Goal: Information Seeking & Learning: Learn about a topic

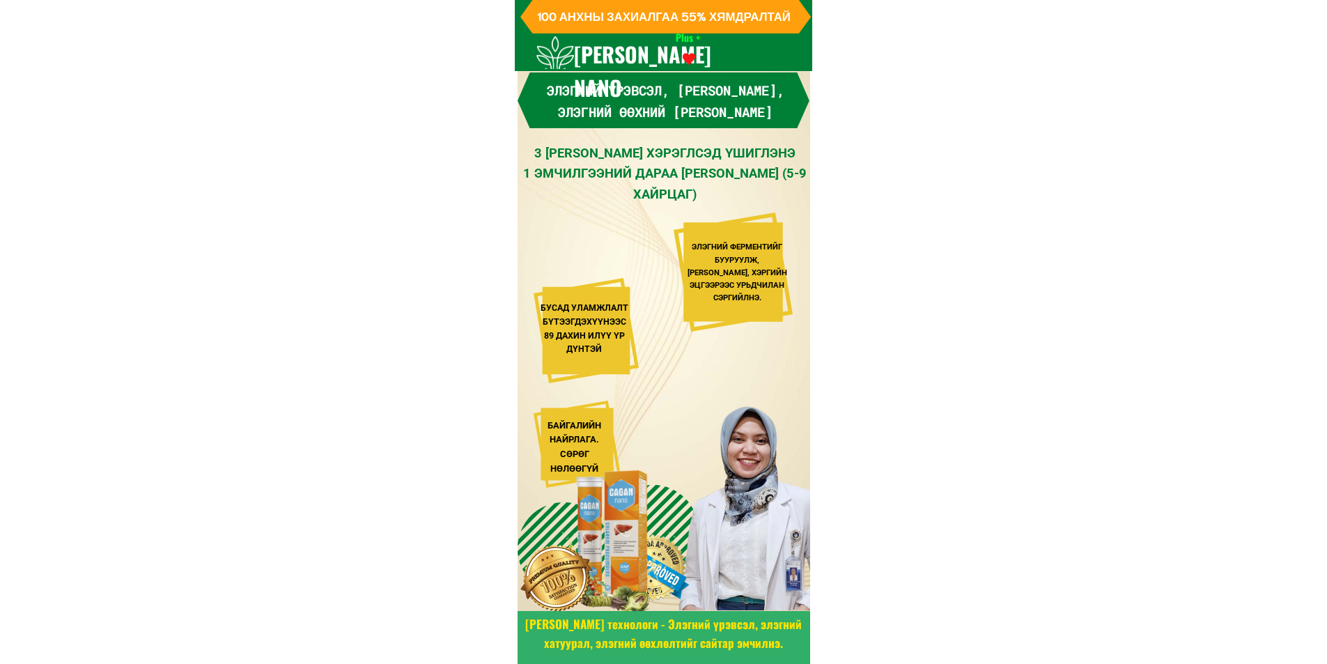
click at [715, 238] on div at bounding box center [733, 271] width 119 height 119
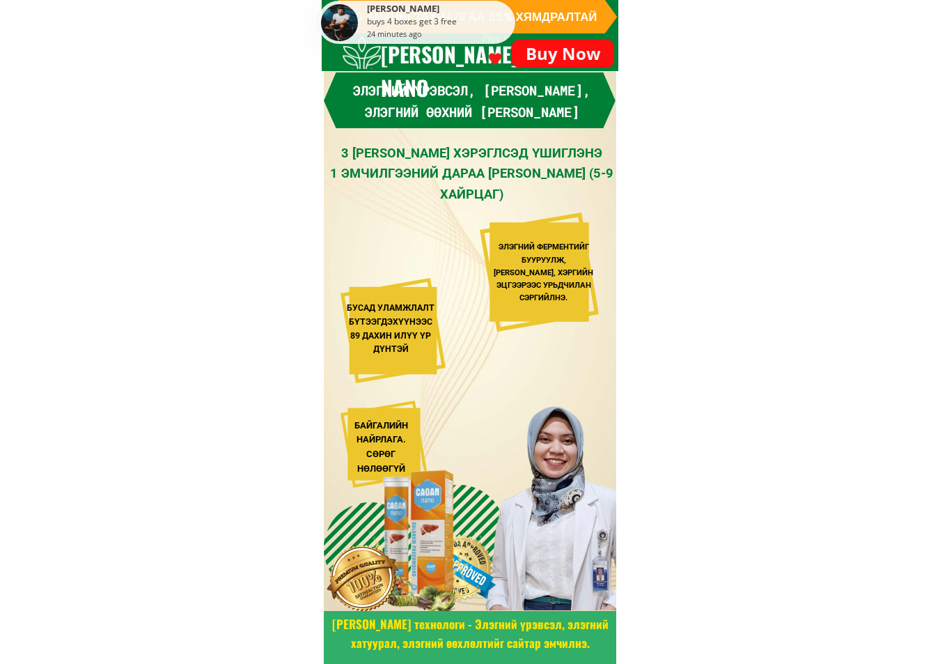
drag, startPoint x: 323, startPoint y: 40, endPoint x: 343, endPoint y: 36, distance: 19.8
click at [343, 36] on div "[PERSON_NAME] buys 4 boxes get 3 free 24 minutes ago" at bounding box center [416, 22] width 197 height 43
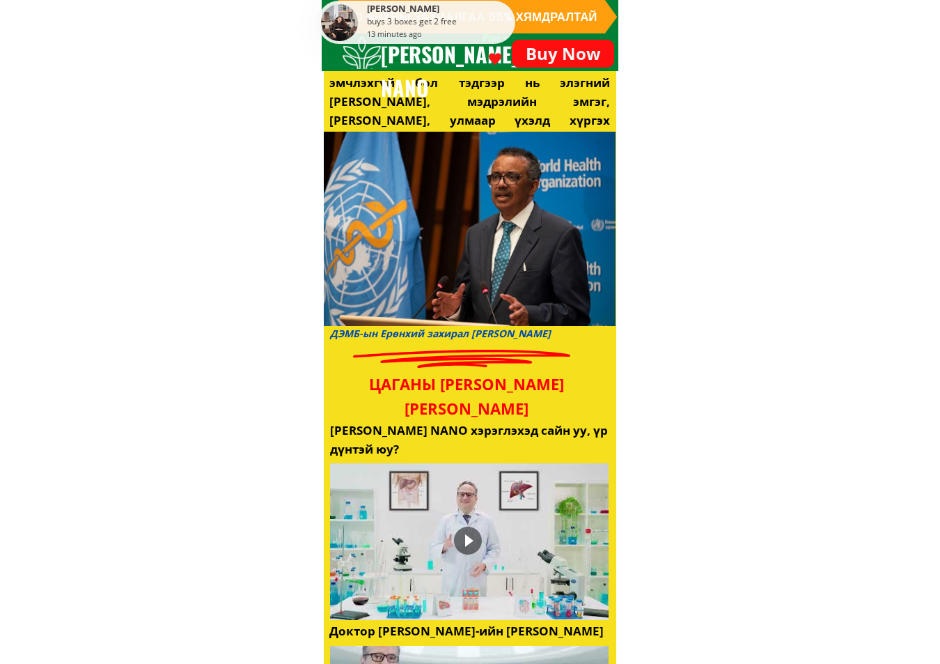
scroll to position [1881, 0]
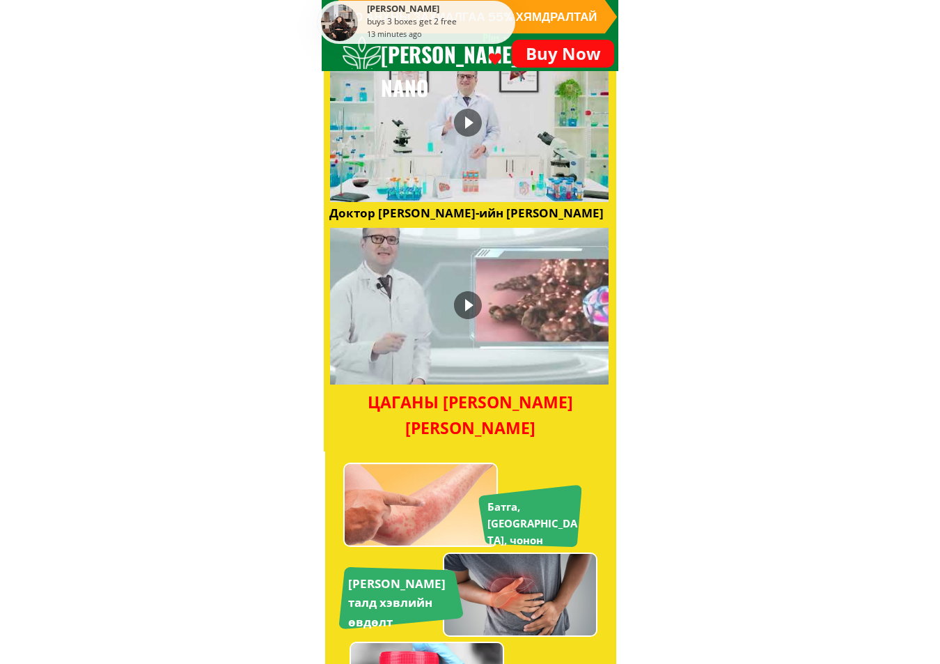
click at [476, 316] on div at bounding box center [468, 305] width 28 height 28
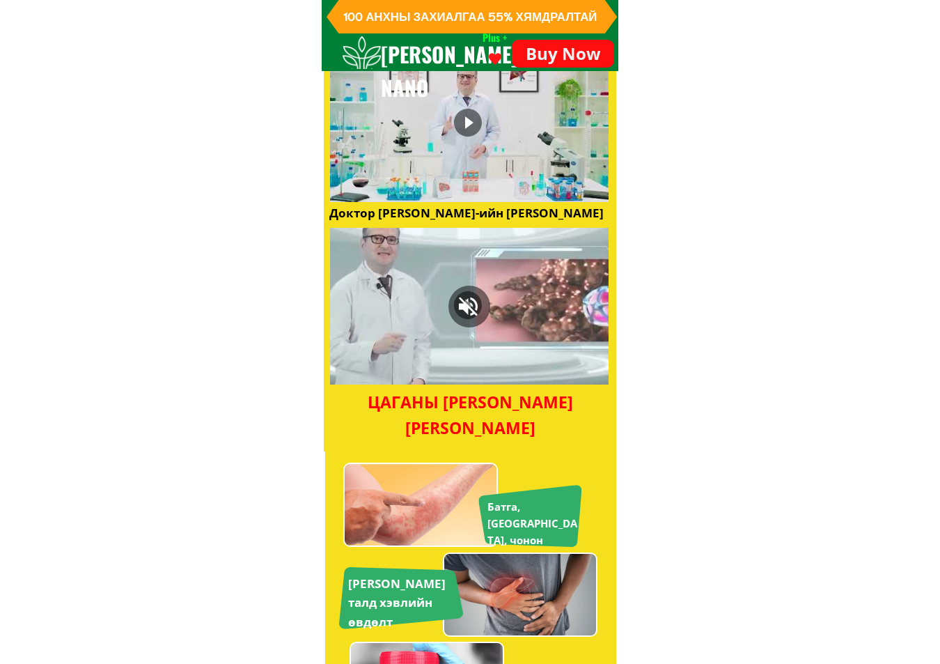
click at [385, 370] on div at bounding box center [469, 306] width 279 height 157
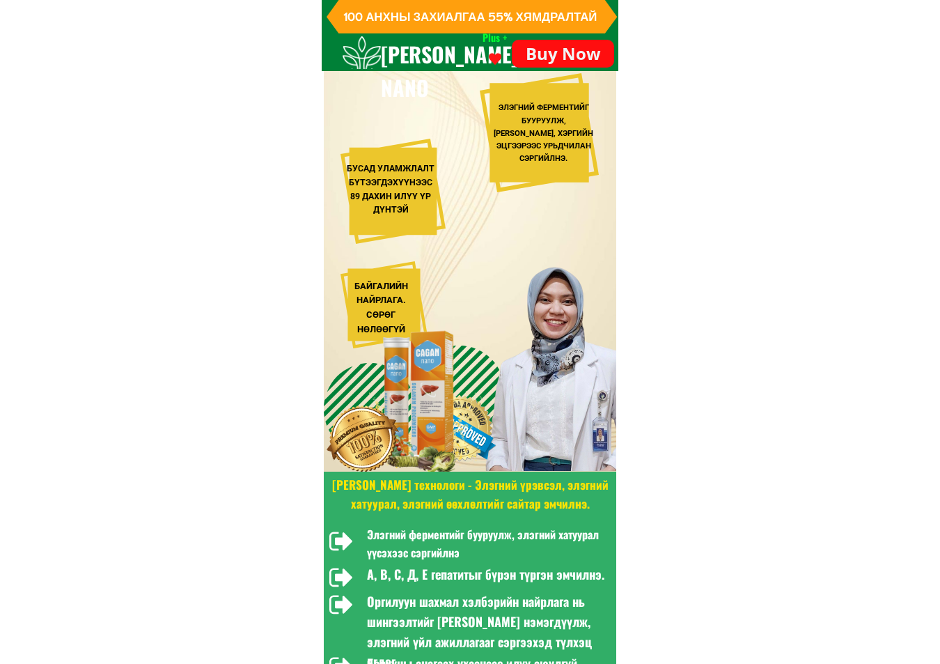
scroll to position [0, 0]
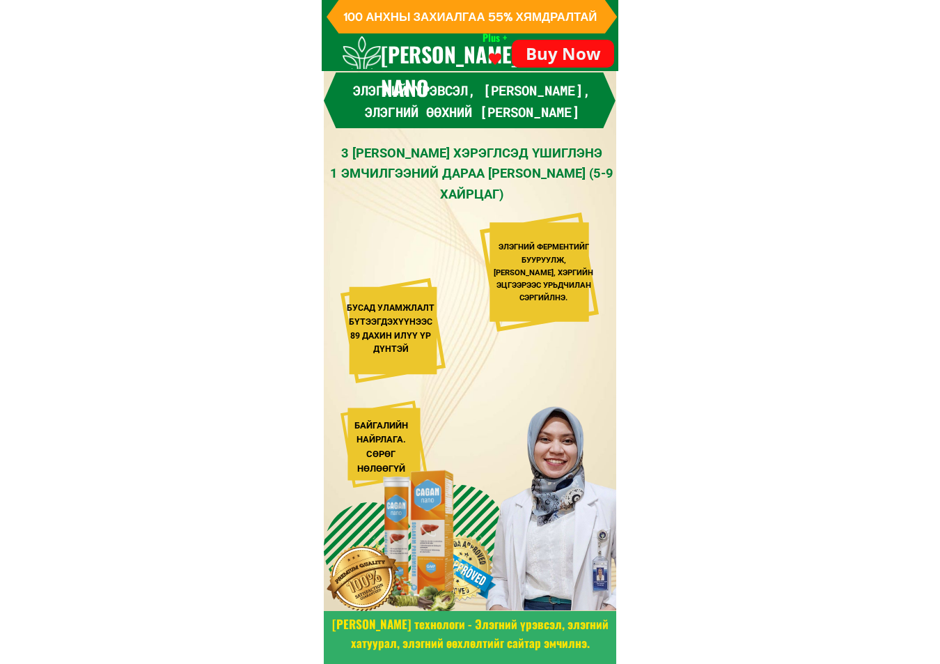
click at [452, 22] on div "buys 3 boxes get 2 free" at bounding box center [439, 22] width 144 height 12
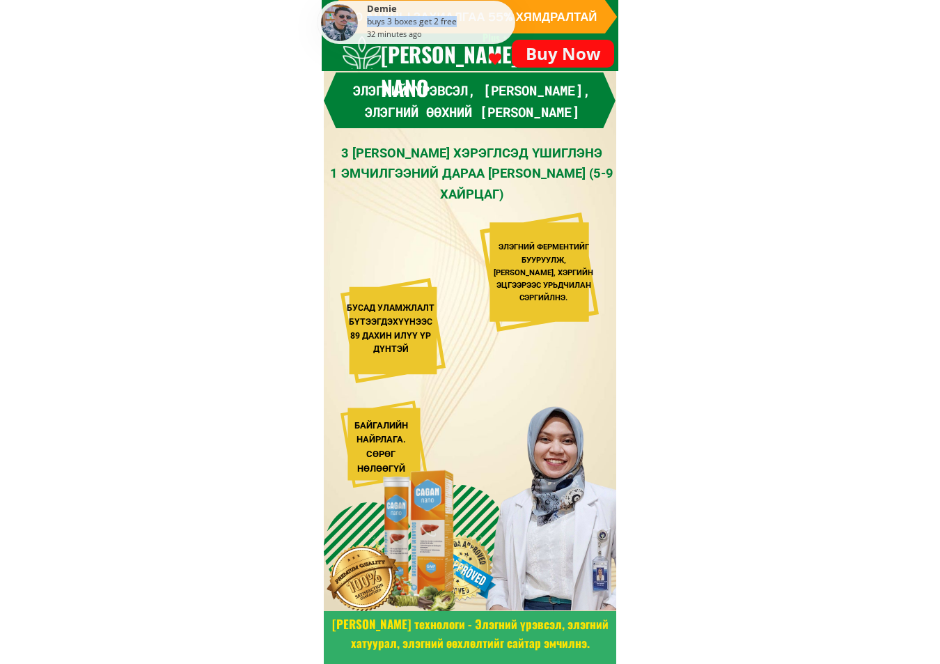
click at [452, 22] on div "buys 3 boxes get 2 free" at bounding box center [439, 22] width 144 height 12
drag, startPoint x: 607, startPoint y: 13, endPoint x: 600, endPoint y: 12, distance: 7.1
click at [600, 12] on h3 "100 АНХНЫ ЗАХИАЛГАА 55% ХЯМДРАЛТАЙ" at bounding box center [478, 15] width 270 height 19
drag, startPoint x: 591, startPoint y: 19, endPoint x: 532, endPoint y: 12, distance: 59.6
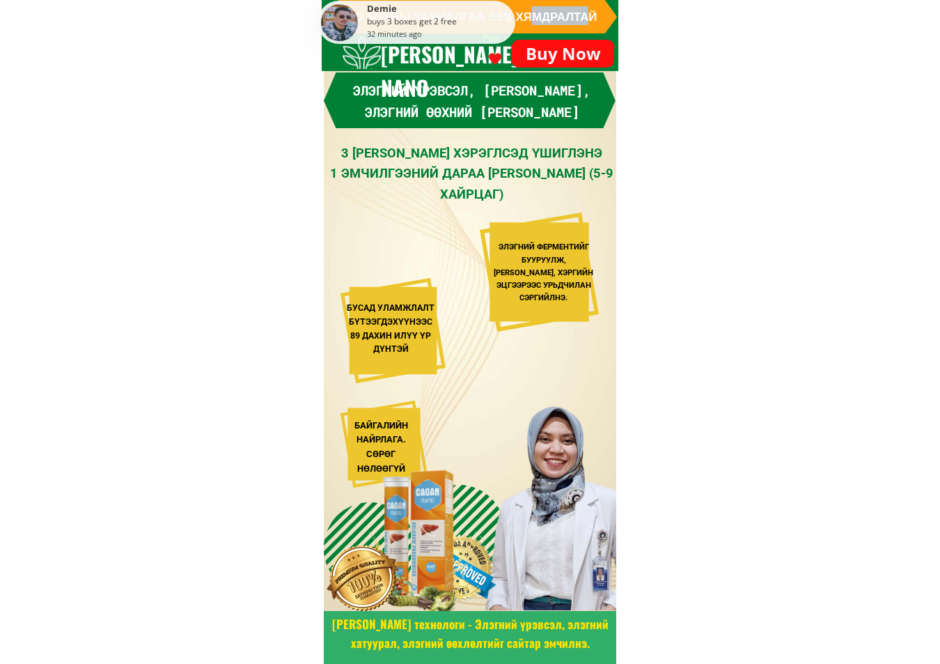
click at [530, 10] on span "100 АНХНЫ ЗАХИАЛГАА 55% ХЯМДРАЛТАЙ" at bounding box center [470, 15] width 254 height 15
click at [598, 14] on h3 "100 АНХНЫ ЗАХИАЛГАА 55% ХЯМДРАЛТАЙ" at bounding box center [478, 15] width 270 height 19
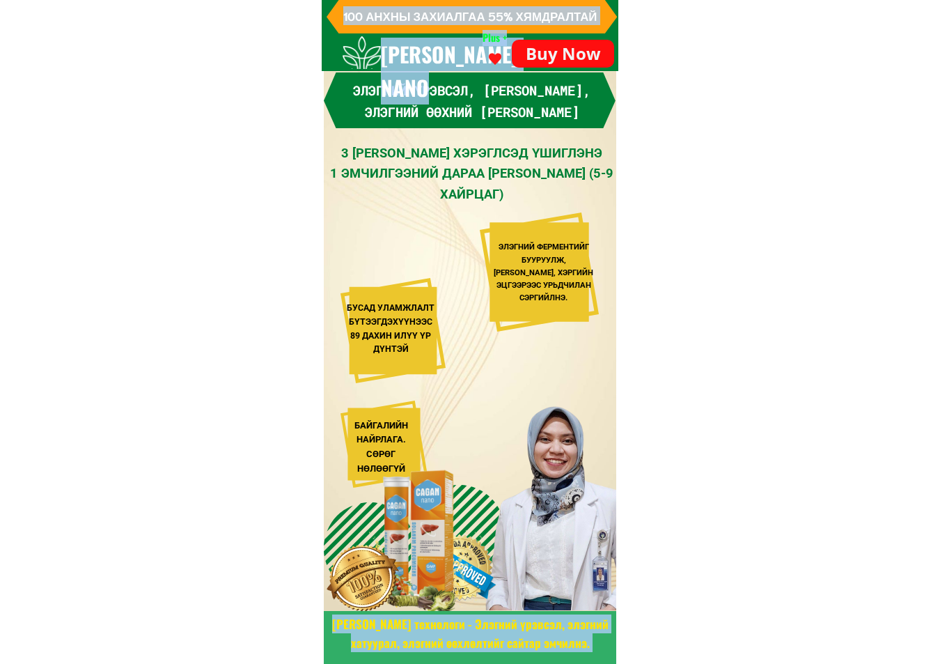
drag, startPoint x: 595, startPoint y: 19, endPoint x: 332, endPoint y: 15, distance: 262.6
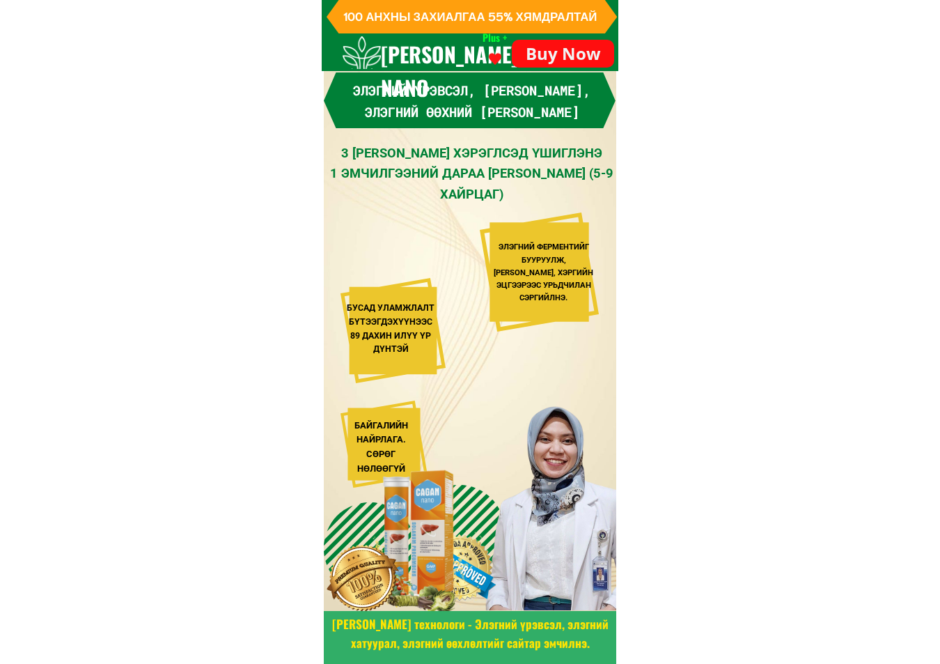
drag, startPoint x: 352, startPoint y: 16, endPoint x: 344, endPoint y: 17, distance: 7.8
click at [349, 16] on div "Demie buys 3 boxes get 2 free 32 minutes ago" at bounding box center [416, 22] width 197 height 43
click at [344, 17] on div "Demie buys 3 boxes get 2 free 32 minutes ago" at bounding box center [416, 22] width 197 height 43
click at [365, 11] on div "Demie buys 3 boxes get 2 free 32 minutes ago" at bounding box center [416, 22] width 197 height 43
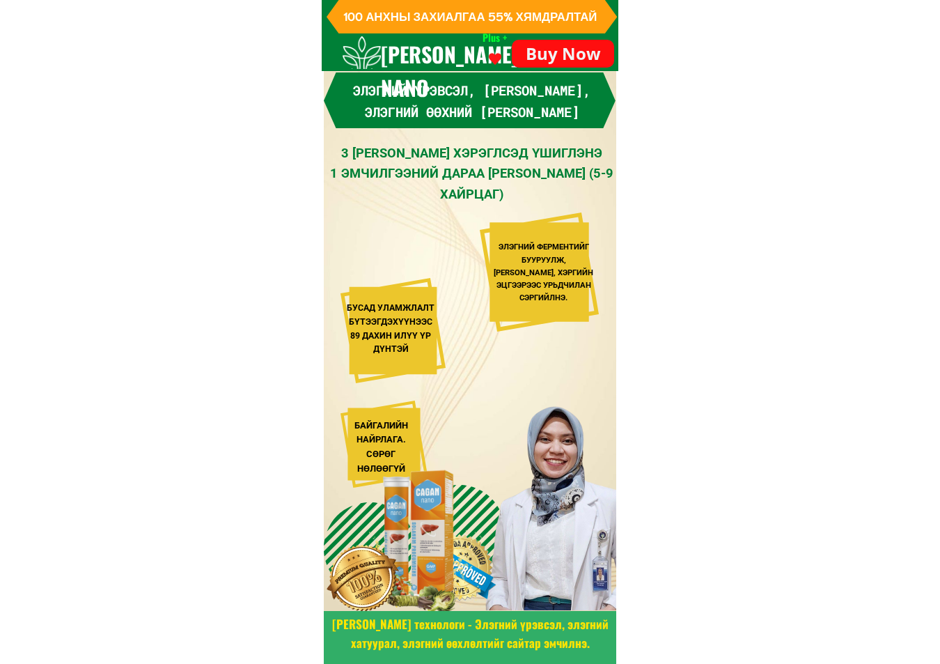
drag, startPoint x: 365, startPoint y: 11, endPoint x: 394, endPoint y: 21, distance: 30.2
click at [368, 13] on div "Demie buys 3 boxes get 2 free 32 minutes ago" at bounding box center [416, 22] width 197 height 43
click at [394, 21] on div "buys 3 boxes get 2 free" at bounding box center [439, 22] width 144 height 12
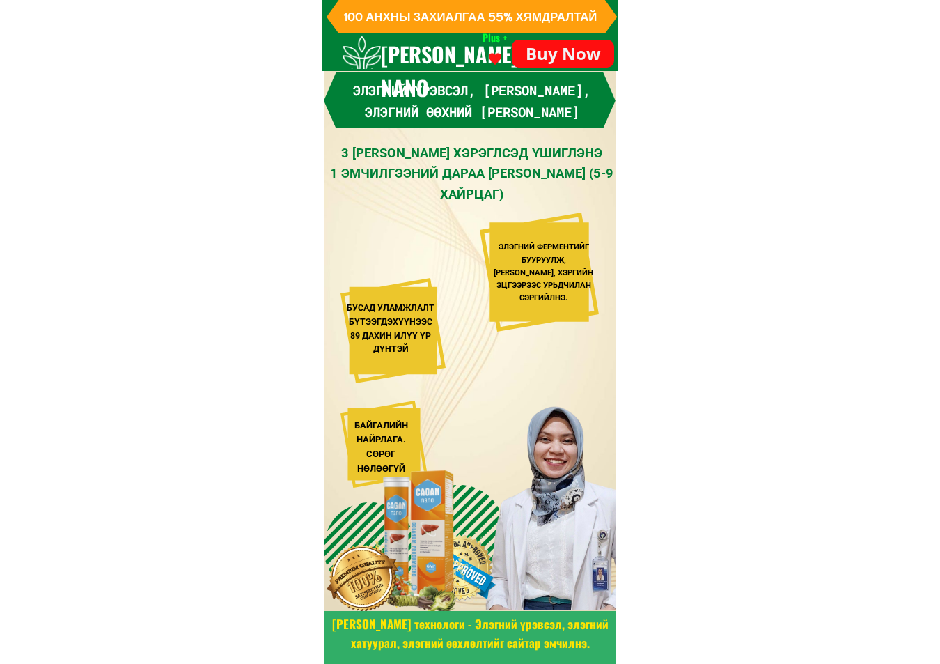
click at [394, 21] on div "buys 3 boxes get 2 free" at bounding box center [439, 22] width 144 height 12
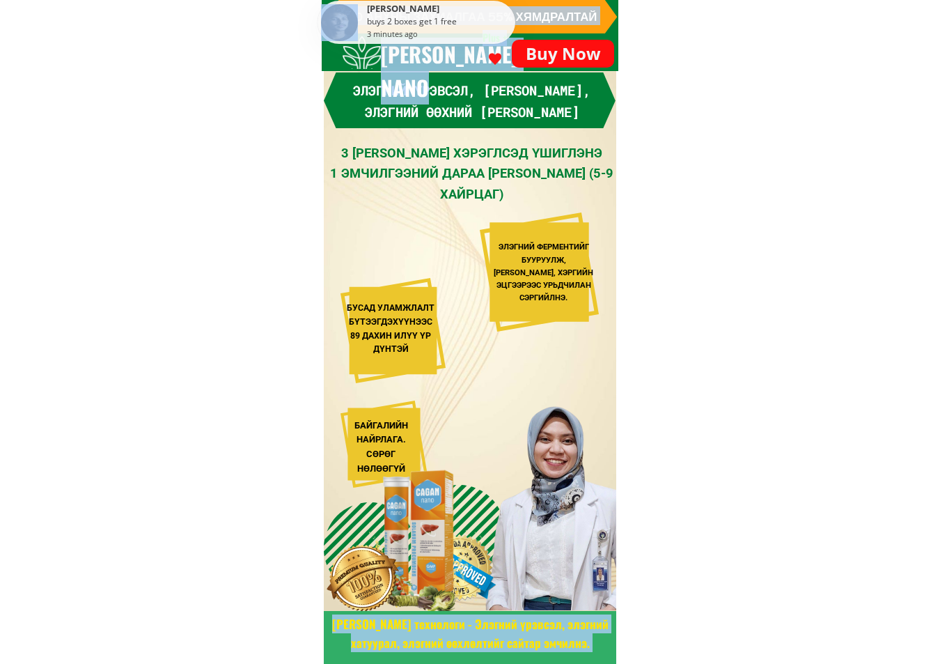
drag, startPoint x: 597, startPoint y: 15, endPoint x: 358, endPoint y: 14, distance: 238.9
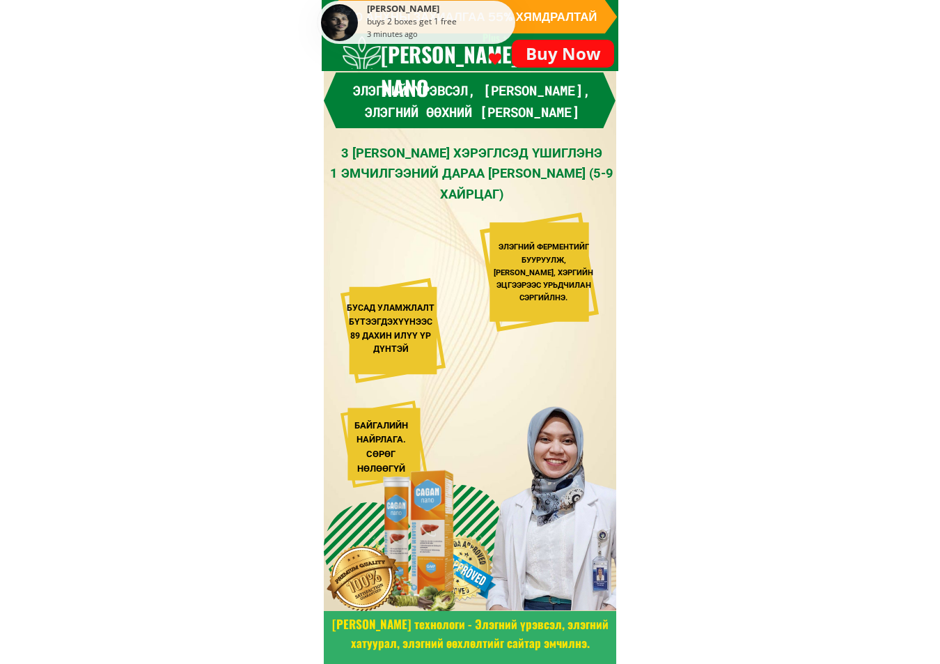
drag, startPoint x: 270, startPoint y: 134, endPoint x: 264, endPoint y: 139, distance: 7.5
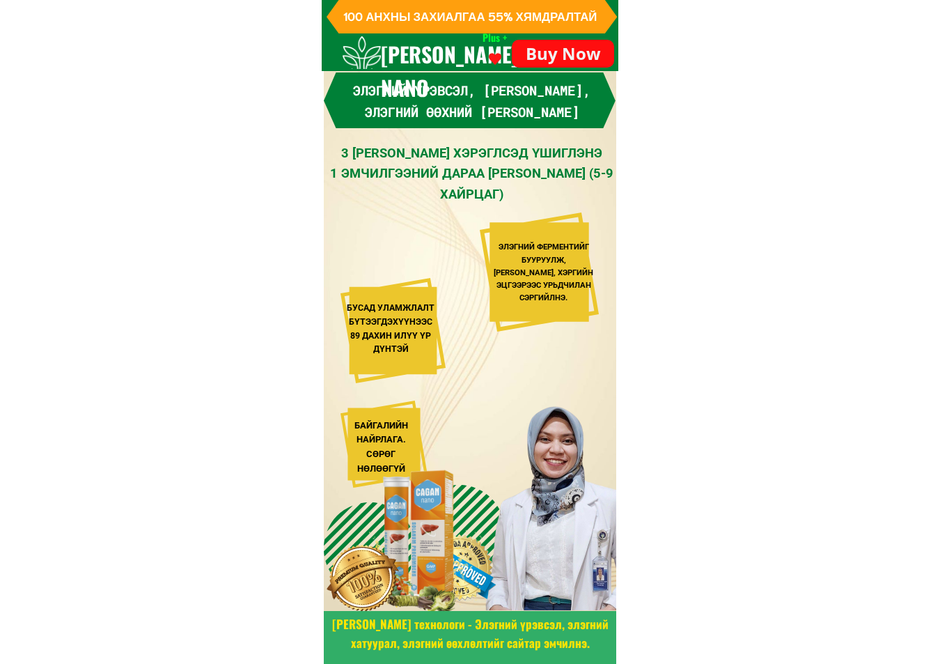
drag, startPoint x: 346, startPoint y: 11, endPoint x: 423, endPoint y: 9, distance: 76.7
click at [423, 9] on div "[PERSON_NAME] buys 2 boxes get 1 free 3 minutes ago" at bounding box center [416, 22] width 197 height 43
drag, startPoint x: 597, startPoint y: 9, endPoint x: 520, endPoint y: 5, distance: 76.7
click at [520, 5] on div "100 АНХНЫ ЗАХИАЛГАА 55% ХЯМДРАЛТАЙ [PERSON_NAME] NANO Plus + Buy Now" at bounding box center [470, 35] width 297 height 71
copy span "100 АНХНЫ ЗАХИАЛГАА 55% ХЯМДРАЛТАЙ"
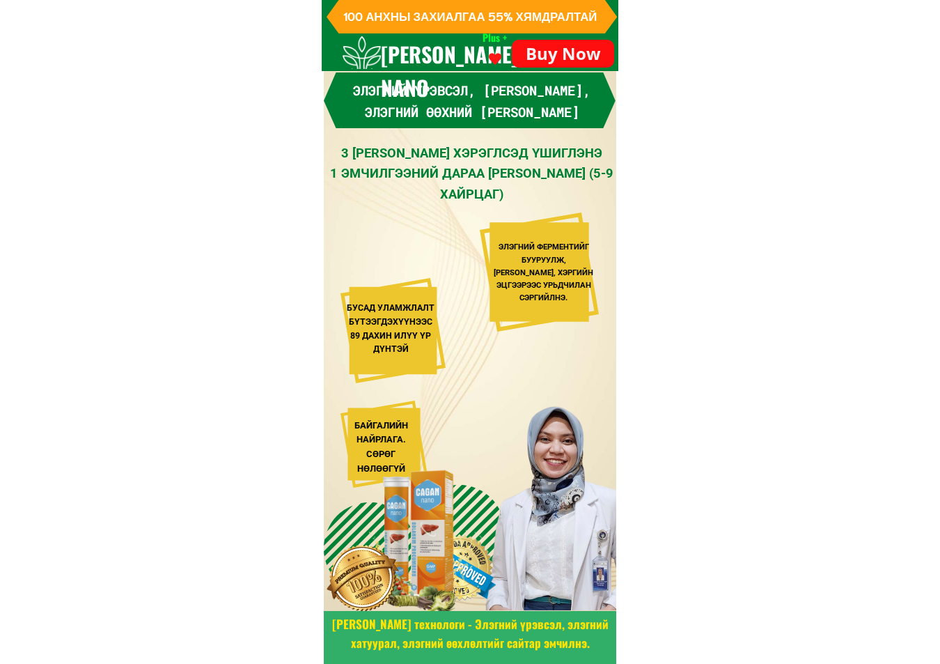
drag, startPoint x: 591, startPoint y: 117, endPoint x: 329, endPoint y: 86, distance: 263.8
click at [329, 86] on div "Элэгний үрэвсэл, [PERSON_NAME], элэгний өөхний [PERSON_NAME]" at bounding box center [470, 100] width 293 height 56
copy h3 "Элэгний үрэвсэл, [PERSON_NAME], элэгний өөхний [PERSON_NAME]"
drag, startPoint x: 812, startPoint y: 257, endPoint x: 767, endPoint y: 216, distance: 61.1
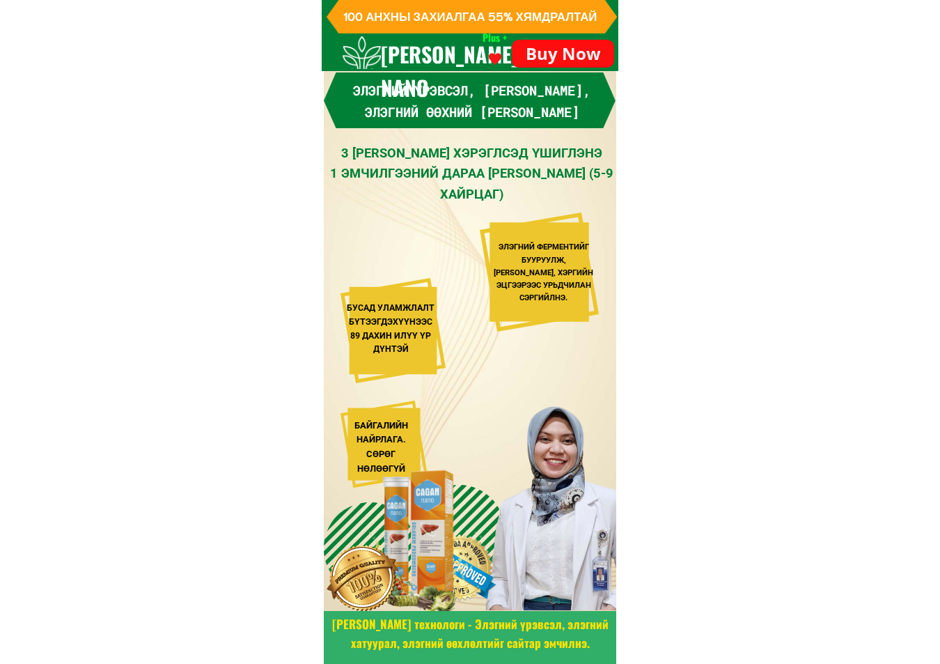
drag, startPoint x: 551, startPoint y: 198, endPoint x: 331, endPoint y: 146, distance: 226.1
click at [331, 146] on div "3 [PERSON_NAME] [PERSON_NAME] 1 [PERSON_NAME] (5-9 ХАЙРЦАГ)" at bounding box center [472, 173] width 290 height 61
copy div "3 [PERSON_NAME] [PERSON_NAME] 1 [PERSON_NAME] (5-9 ХАЙРЦАГ)"
click at [502, 194] on div "3 [PERSON_NAME] [PERSON_NAME] 1 [PERSON_NAME] (5-9 ХАЙРЦАГ)" at bounding box center [472, 173] width 290 height 61
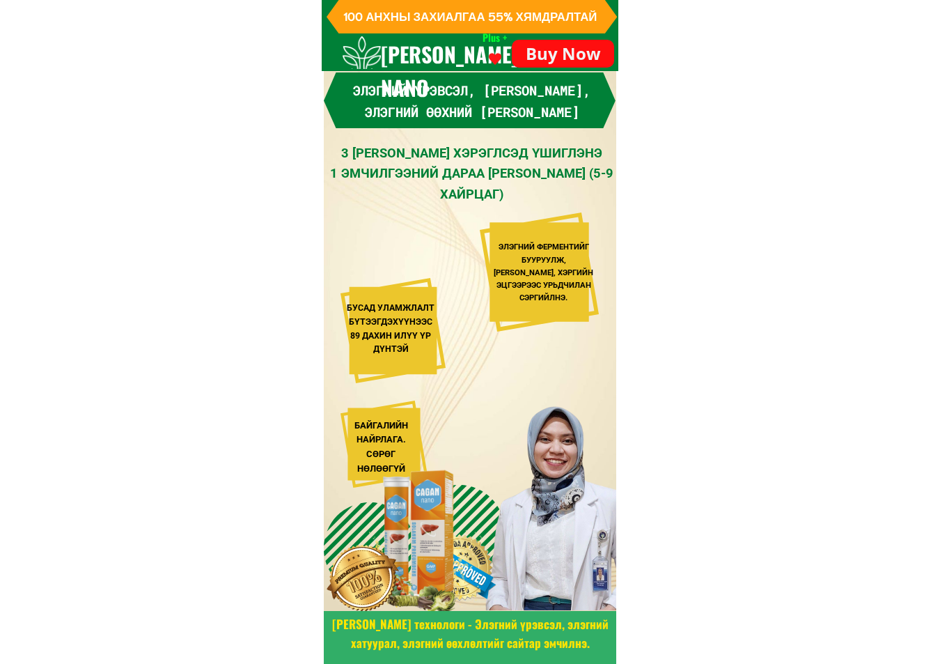
click at [502, 194] on div "3 [PERSON_NAME] [PERSON_NAME] 1 [PERSON_NAME] (5-9 ХАЙРЦАГ)" at bounding box center [472, 173] width 290 height 61
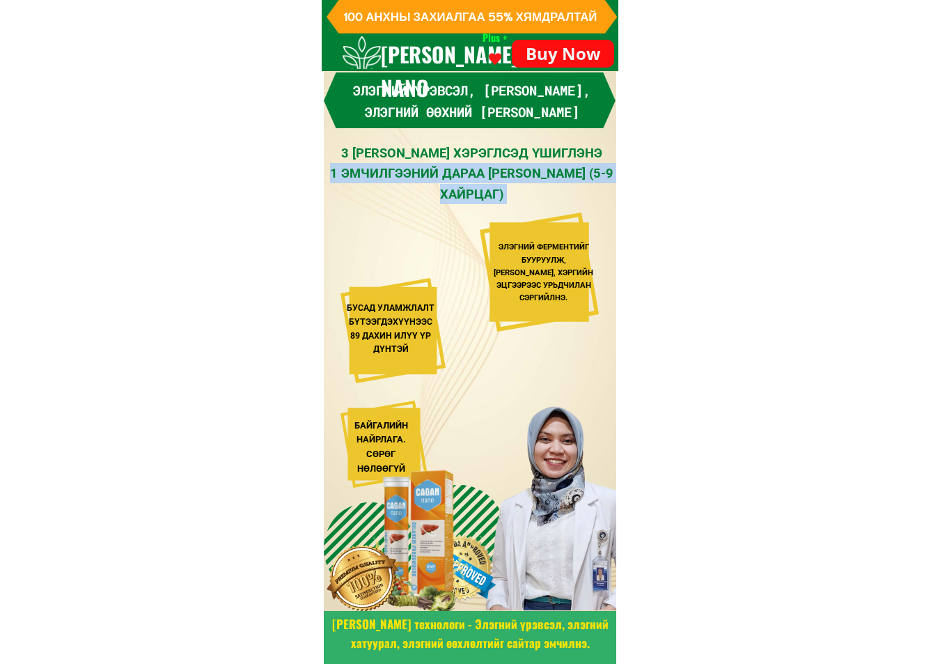
click at [502, 194] on div "3 [PERSON_NAME] [PERSON_NAME] 1 [PERSON_NAME] (5-9 ХАЙРЦАГ)" at bounding box center [472, 173] width 290 height 61
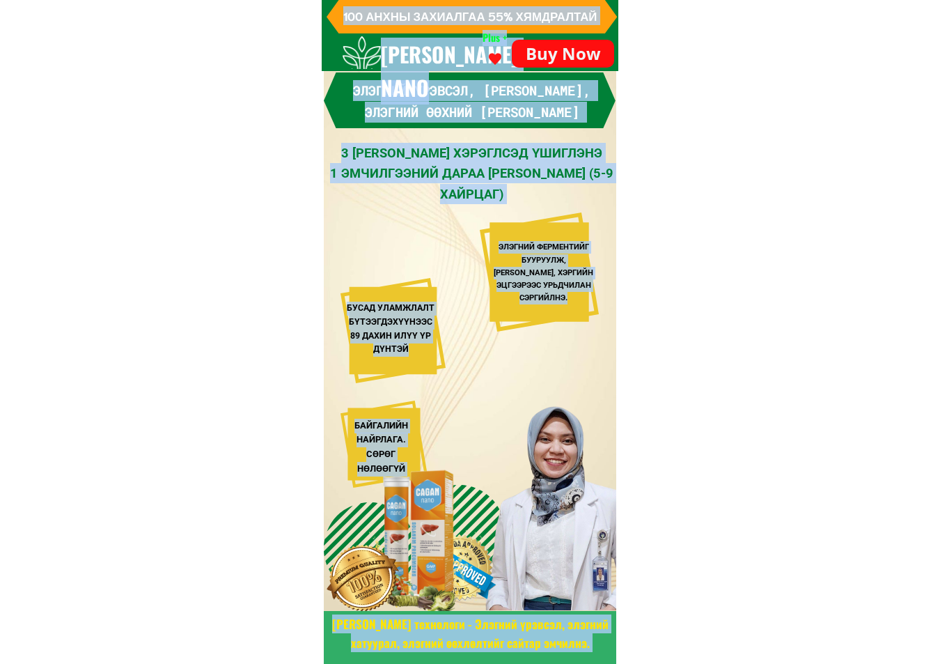
click at [435, 157] on div "3 [PERSON_NAME] [PERSON_NAME] 1 [PERSON_NAME] (5-9 ХАЙРЦАГ)" at bounding box center [472, 173] width 290 height 61
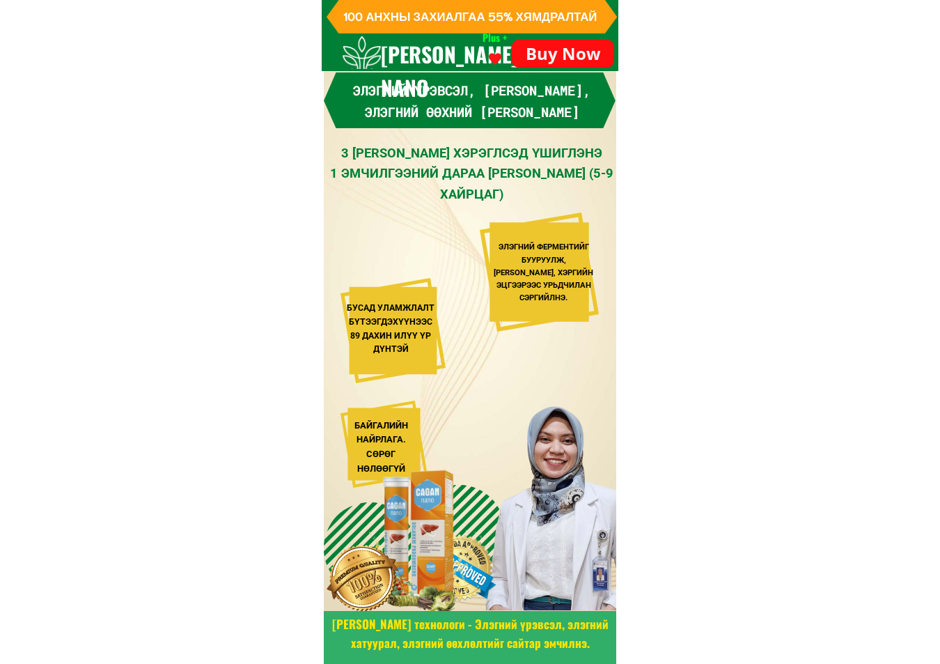
drag, startPoint x: 343, startPoint y: 145, endPoint x: 553, endPoint y: 194, distance: 216.1
click at [553, 194] on div "3 [PERSON_NAME] [PERSON_NAME] 1 [PERSON_NAME] (5-9 ХАЙРЦАГ)" at bounding box center [472, 173] width 290 height 61
copy div "3 [PERSON_NAME] [PERSON_NAME] 1 [PERSON_NAME] (5-9 ХАЙРЦАГ)"
click at [568, 302] on div "ЭЛЭГНИЙ ФЕРМЕНТИЙГ БУУРУУЛЖ, [PERSON_NAME], ХЭРГИЙН ЭЦГЭЭРЭЭС УРЬДЧИЛАН СЭРГИЙЛ…" at bounding box center [543, 272] width 102 height 63
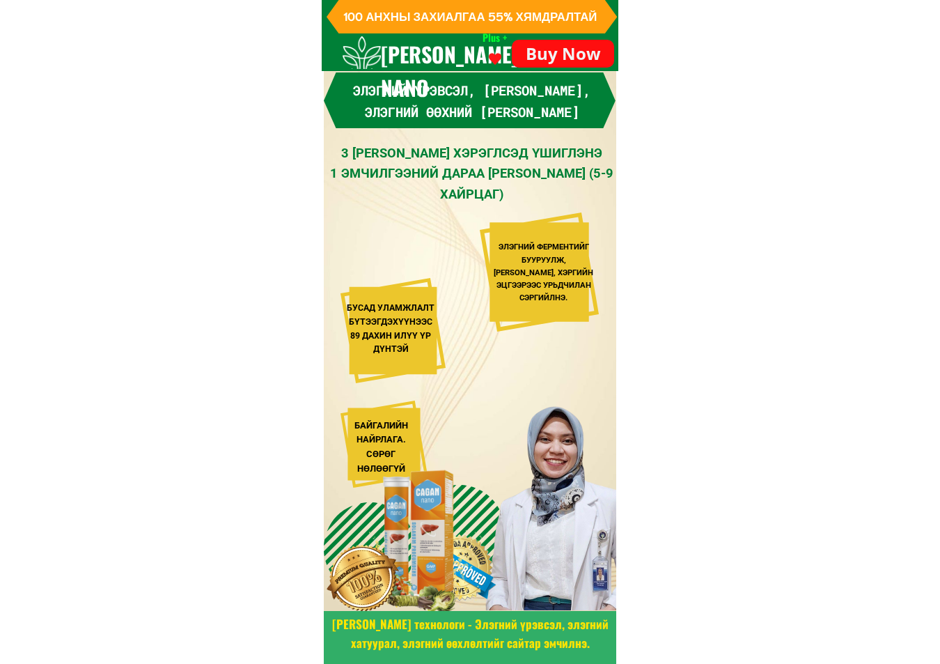
click at [562, 299] on div "ЭЛЭГНИЙ ФЕРМЕНТИЙГ БУУРУУЛЖ, [PERSON_NAME], ХЭРГИЙН ЭЦГЭЭРЭЭС УРЬДЧИЛАН СЭРГИЙЛ…" at bounding box center [543, 272] width 102 height 63
click at [566, 295] on div "ЭЛЭГНИЙ ФЕРМЕНТИЙГ БУУРУУЛЖ, [PERSON_NAME], ХЭРГИЙН ЭЦГЭЭРЭЭС УРЬДЧИЛАН СЭРГИЙЛ…" at bounding box center [543, 272] width 102 height 63
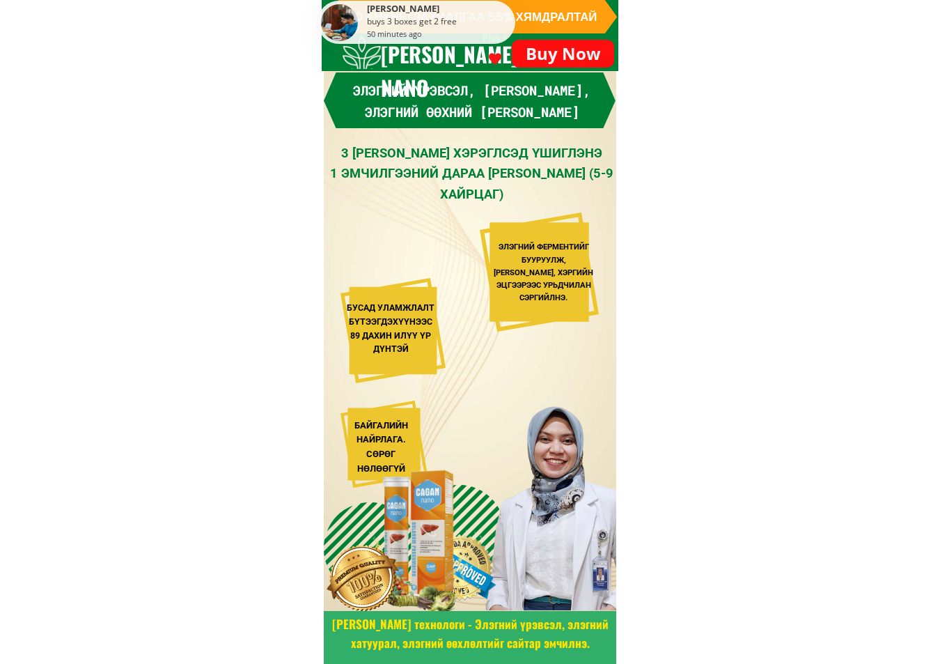
drag, startPoint x: 500, startPoint y: 245, endPoint x: 571, endPoint y: 298, distance: 88.6
click at [571, 298] on div "ЭЛЭГНИЙ ФЕРМЕНТИЙГ БУУРУУЛЖ, [PERSON_NAME], ХЭРГИЙН ЭЦГЭЭРЭЭС УРЬДЧИЛАН СЭРГИЙЛ…" at bounding box center [543, 272] width 102 height 63
copy div "ЭЛЭГНИЙ ФЕРМЕНТИЙГ БУУРУУЛЖ, [PERSON_NAME], ХЭРГИЙН ЭЦГЭЭРЭЭС УРЬДЧИЛАН СЭРГИЙЛ…"
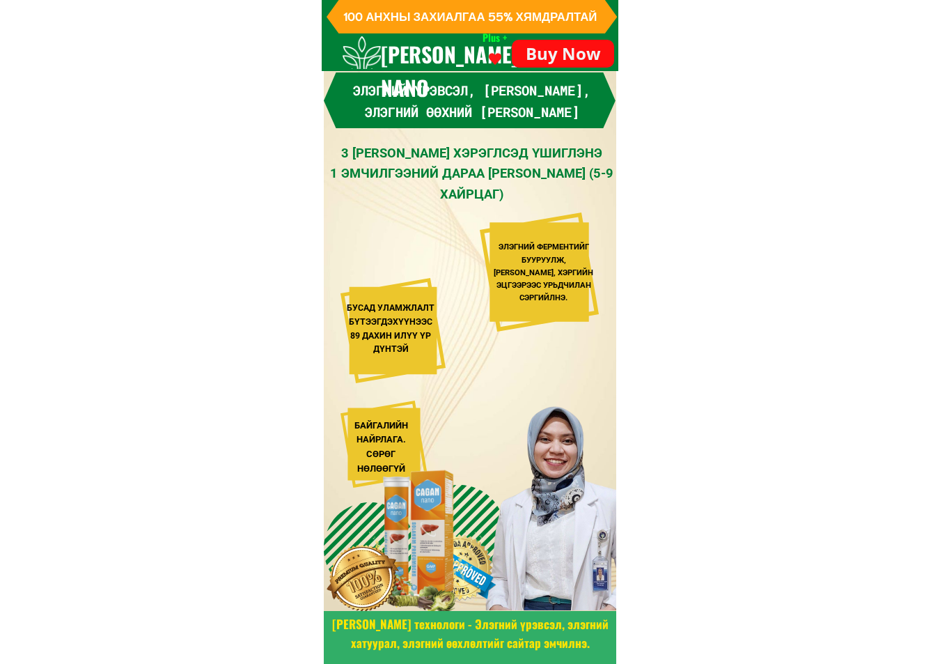
drag, startPoint x: 406, startPoint y: 350, endPoint x: 347, endPoint y: 309, distance: 72.1
click at [347, 309] on div "БУСАД УЛАМЖЛАЛТ БҮТЭЭГДЭХҮҮНЭЭС 89 ДАХИН ИЛҮҮ ҮР ДҮНТЭЙ" at bounding box center [391, 329] width 88 height 55
copy div "БУСАД УЛАМЖЛАЛТ БҮТЭЭГДЭХҮҮНЭЭС 89 ДАХИН ИЛҮҮ ҮР ДҮНТЭЙ"
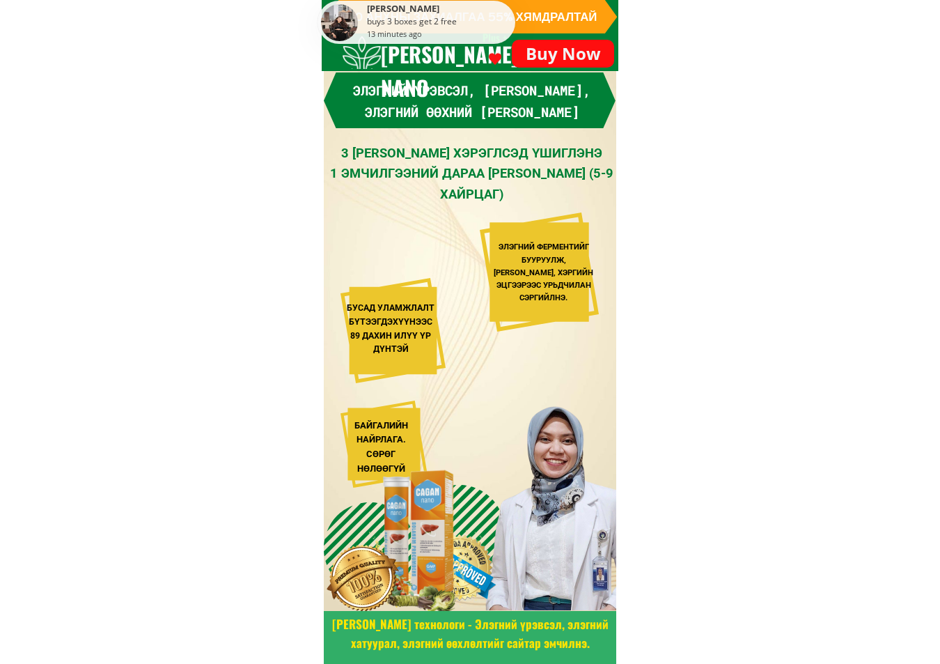
click at [409, 463] on div at bounding box center [420, 537] width 134 height 162
click at [403, 466] on div at bounding box center [420, 537] width 134 height 162
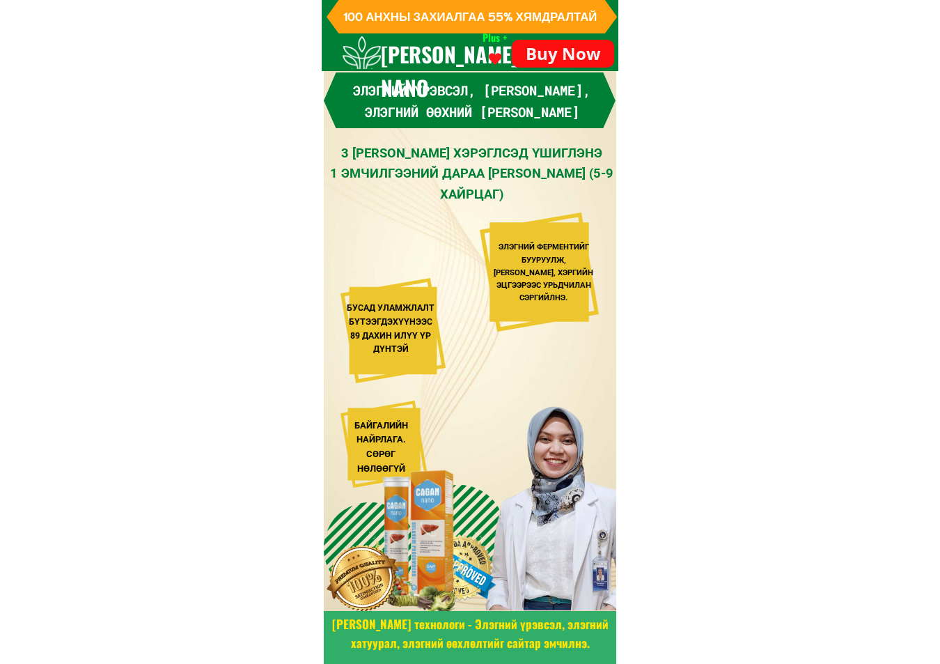
click at [388, 467] on div at bounding box center [420, 537] width 134 height 162
click at [387, 467] on div at bounding box center [420, 537] width 134 height 162
click at [378, 423] on div "БАЙГАЛИЙН НАЙРЛАГА. СӨРӨГ НӨЛӨӨГҮЙ" at bounding box center [380, 448] width 75 height 58
drag, startPoint x: 358, startPoint y: 428, endPoint x: 406, endPoint y: 472, distance: 65.1
click at [406, 472] on div "Элэгний үрэвсэл, [PERSON_NAME], элэгний өөхний эцсийн эмчилгээ 3 [PERSON_NAME] …" at bounding box center [470, 348] width 293 height 552
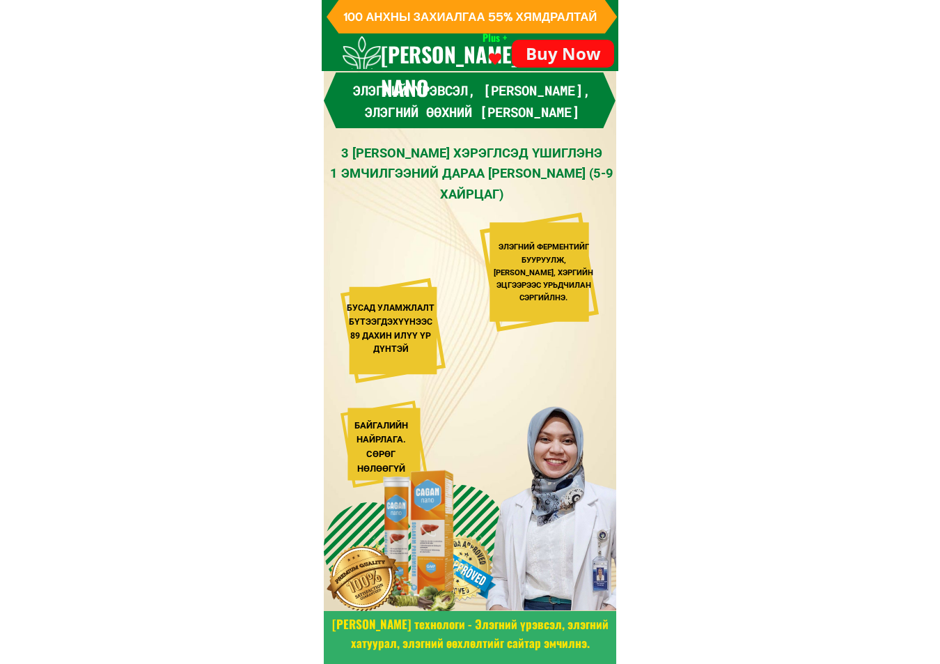
click at [357, 427] on div "БАЙГАЛИЙН НАЙРЛАГА. СӨРӨГ НӨЛӨӨГҮЙ" at bounding box center [380, 448] width 75 height 58
drag, startPoint x: 355, startPoint y: 424, endPoint x: 410, endPoint y: 463, distance: 67.9
click at [410, 463] on div "Элэгний үрэвсэл, [PERSON_NAME], элэгний өөхний эцсийн эмчилгээ 3 [PERSON_NAME] …" at bounding box center [470, 348] width 293 height 552
copy div "БАЙГАЛИЙН НАЙРЛАГА. СӨРӨГ НӨЛӨӨГҮЙ"
